Goal: Communication & Community: Answer question/provide support

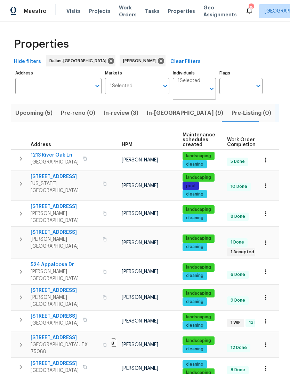
click at [159, 114] on span "In-reno (9)" at bounding box center [185, 113] width 76 height 10
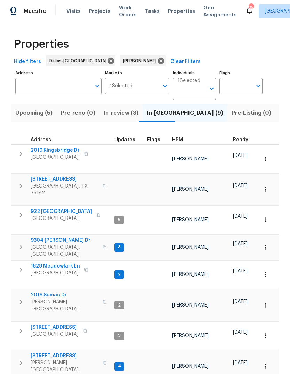
click at [49, 150] on span "2019 Kingsbridge Dr" at bounding box center [55, 150] width 49 height 7
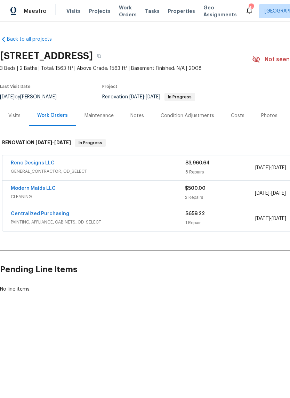
click at [49, 187] on link "Modern Maids LLC" at bounding box center [33, 188] width 45 height 5
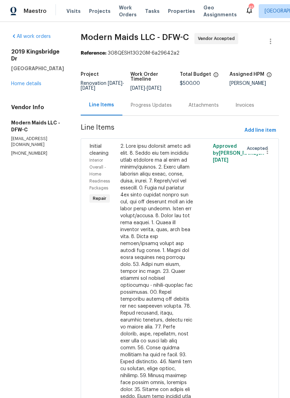
click at [163, 109] on div "Progress Updates" at bounding box center [151, 105] width 41 height 7
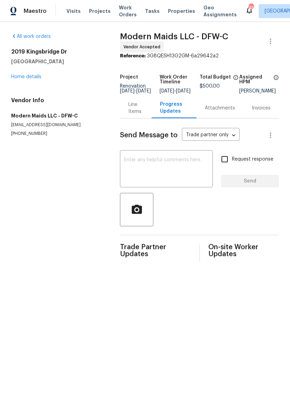
click at [177, 166] on textarea at bounding box center [166, 169] width 84 height 24
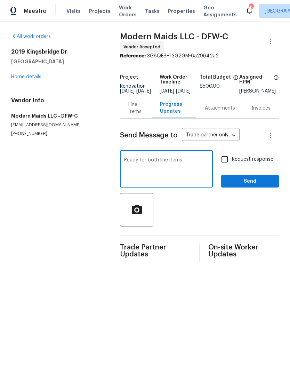
type textarea "Ready for both line items"
click at [230, 163] on input "Request response" at bounding box center [224, 159] width 15 height 15
checkbox input "true"
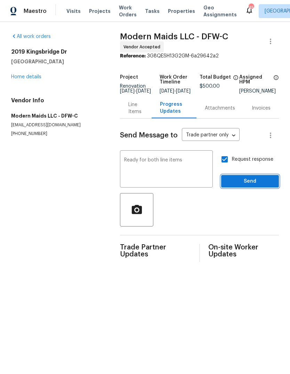
click at [256, 185] on span "Send" at bounding box center [250, 181] width 47 height 9
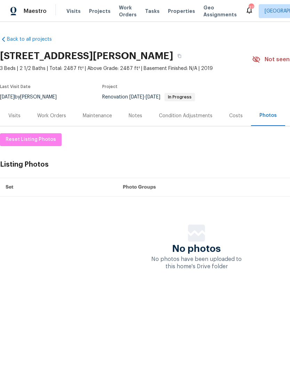
click at [58, 118] on div "Work Orders" at bounding box center [51, 115] width 29 height 7
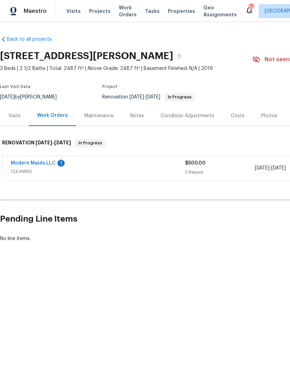
click at [41, 162] on link "Modern Maids LLC" at bounding box center [33, 163] width 45 height 5
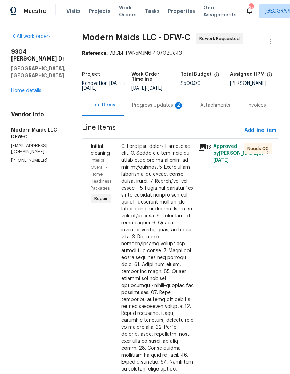
click at [151, 109] on div "Progress Updates 2" at bounding box center [157, 105] width 51 height 7
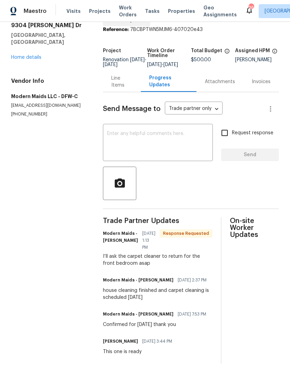
scroll to position [1, 0]
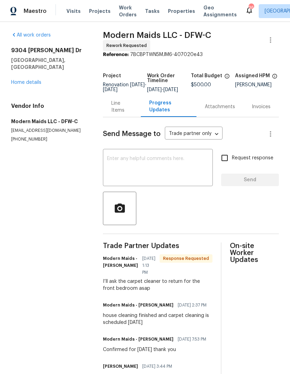
click at [180, 171] on textarea at bounding box center [157, 168] width 101 height 24
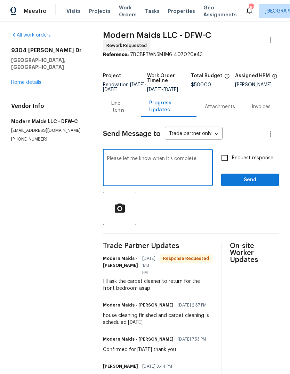
type textarea "Please let me know when it’s complete"
click at [225, 165] on input "Request response" at bounding box center [224, 157] width 15 height 15
checkbox input "true"
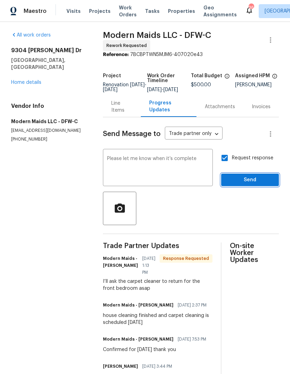
click at [245, 183] on span "Send" at bounding box center [250, 179] width 47 height 9
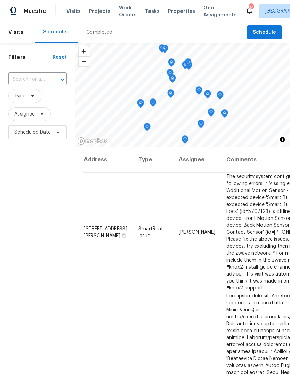
scroll to position [-11, 0]
